Goal: Find specific page/section: Find specific page/section

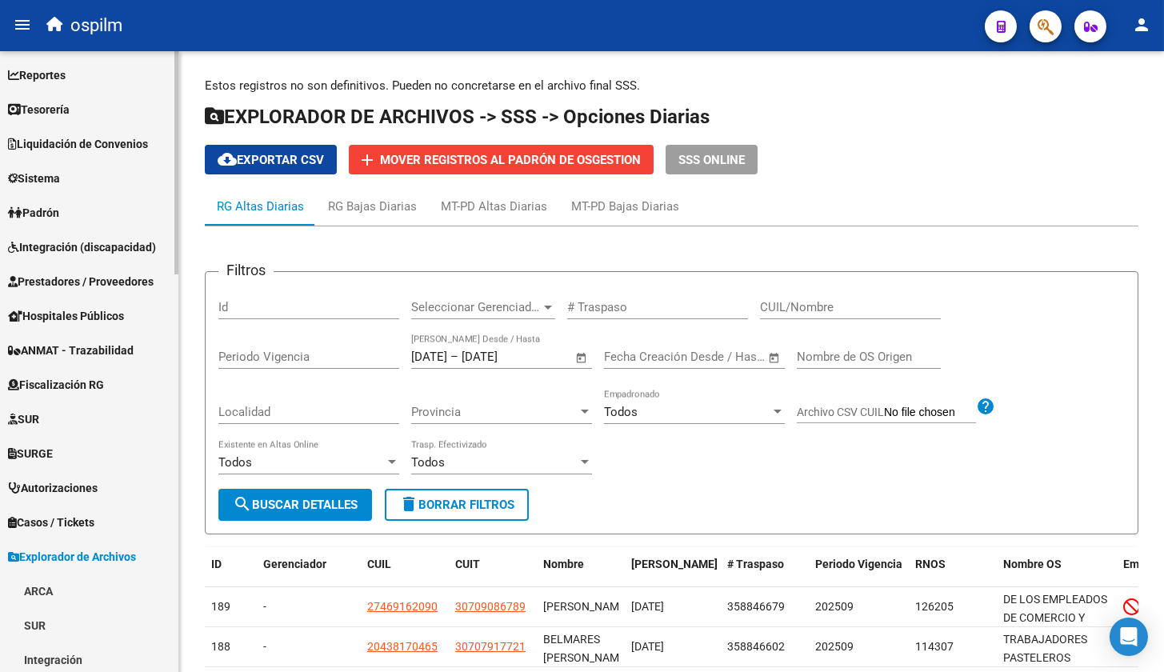
click at [66, 74] on span "Reportes" at bounding box center [37, 75] width 58 height 18
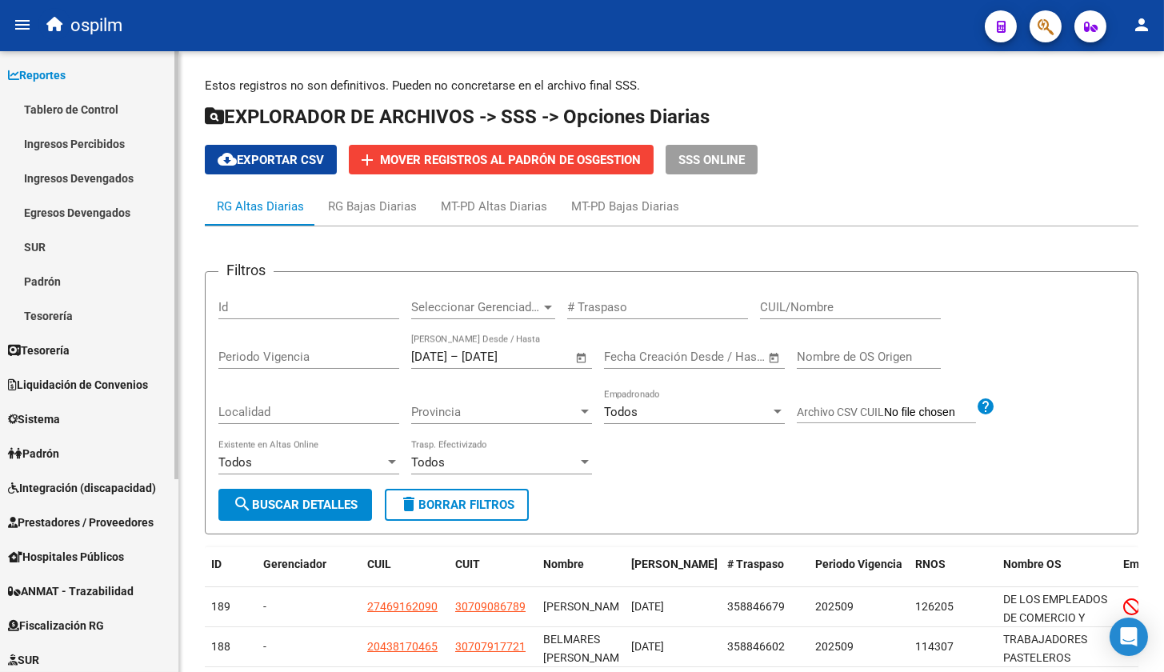
click at [78, 112] on link "Tablero de Control" at bounding box center [89, 109] width 178 height 34
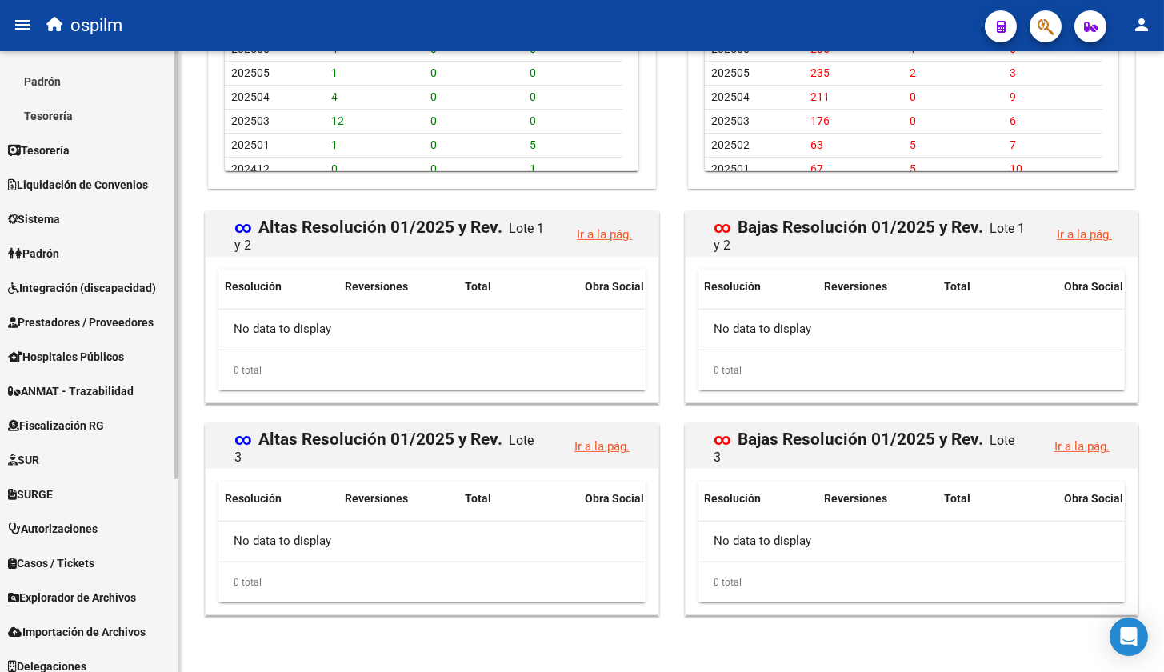
scroll to position [279, 0]
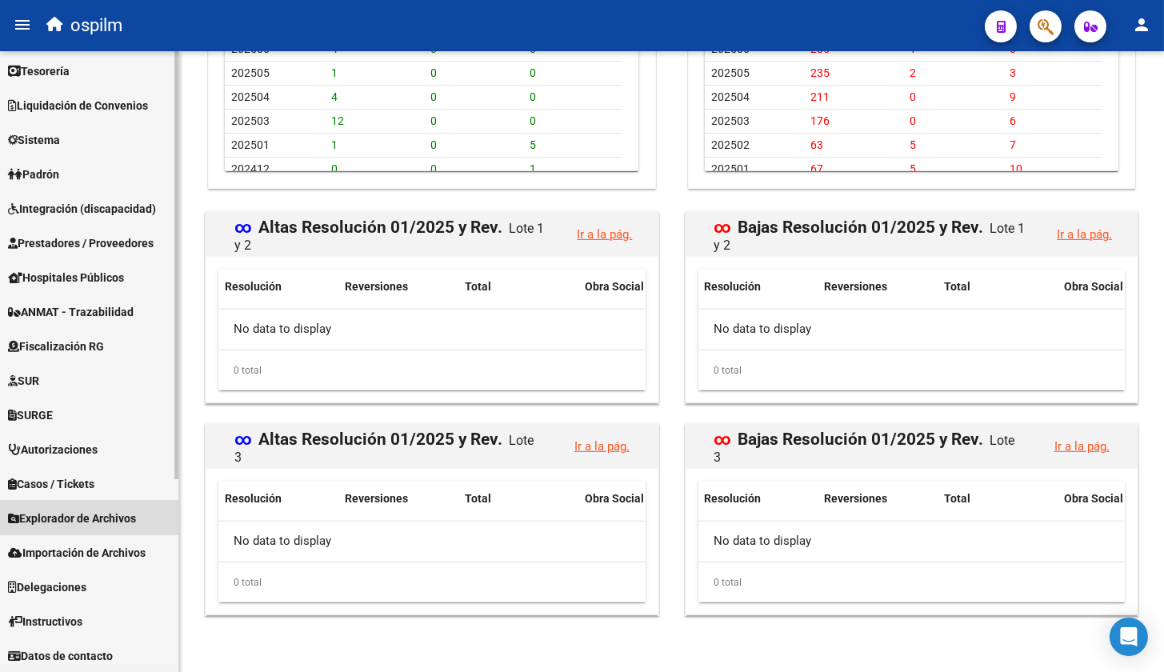
click at [87, 515] on span "Explorador de Archivos" at bounding box center [72, 519] width 128 height 18
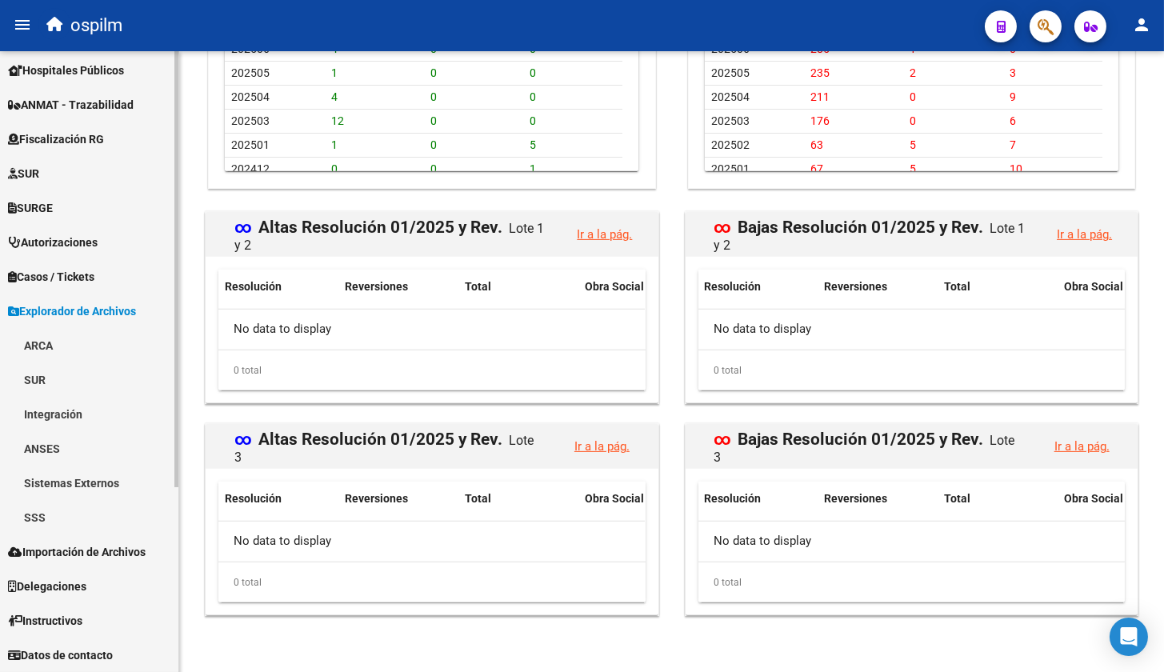
scroll to position [245, 0]
click at [40, 524] on link "SSS" at bounding box center [89, 518] width 178 height 34
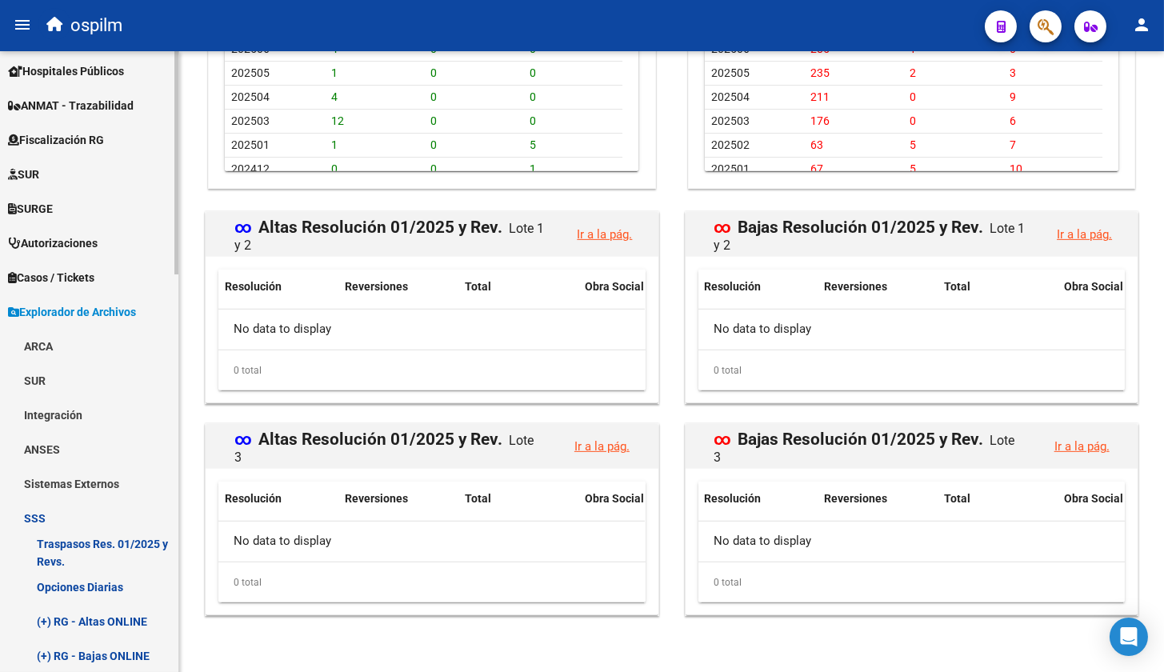
click at [49, 575] on link "Opciones Diarias" at bounding box center [89, 587] width 178 height 34
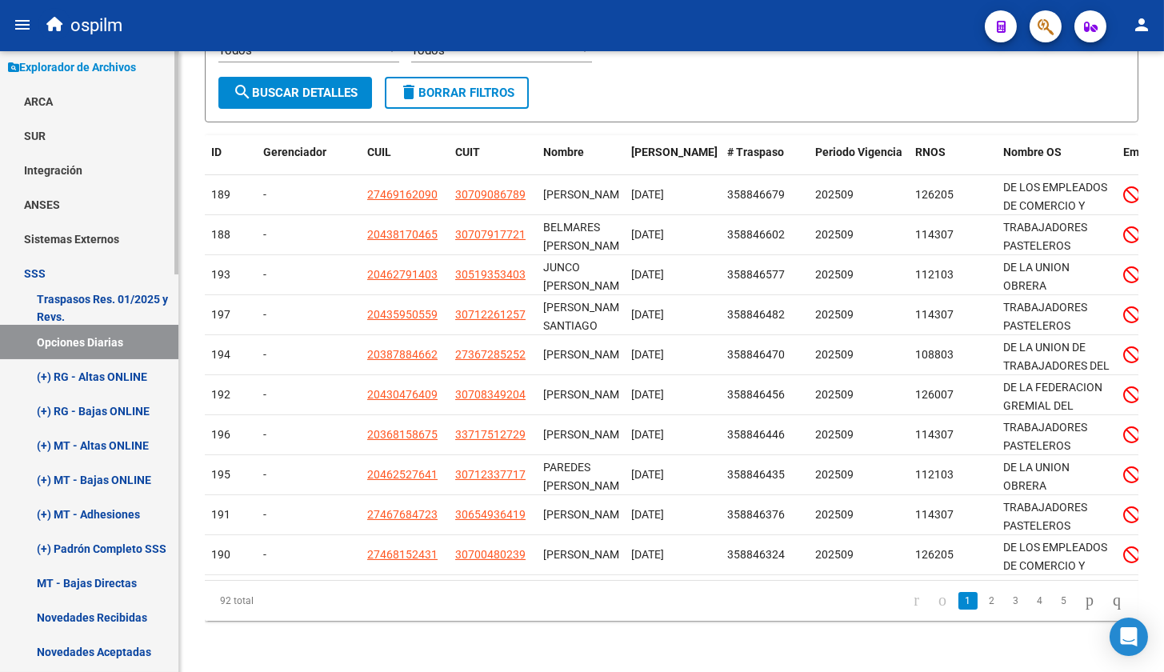
scroll to position [545, 0]
